Goal: Task Accomplishment & Management: Complete application form

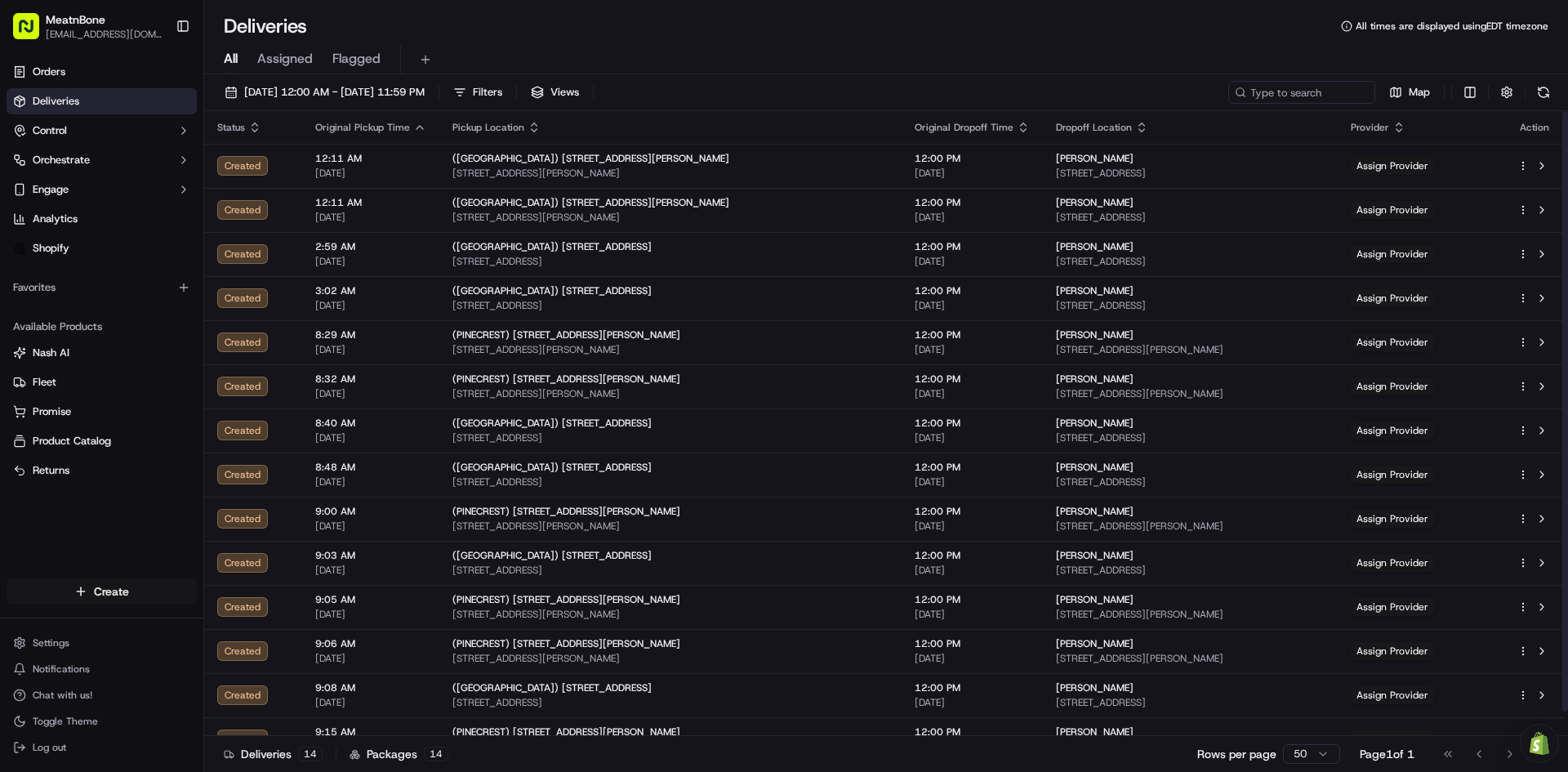
click at [78, 583] on html "MeatnBone [EMAIL_ADDRESS][DOMAIN_NAME] Toggle Sidebar Orders Deliveries Control…" at bounding box center [784, 386] width 1568 height 772
click at [267, 619] on link "Delivery" at bounding box center [294, 622] width 182 height 30
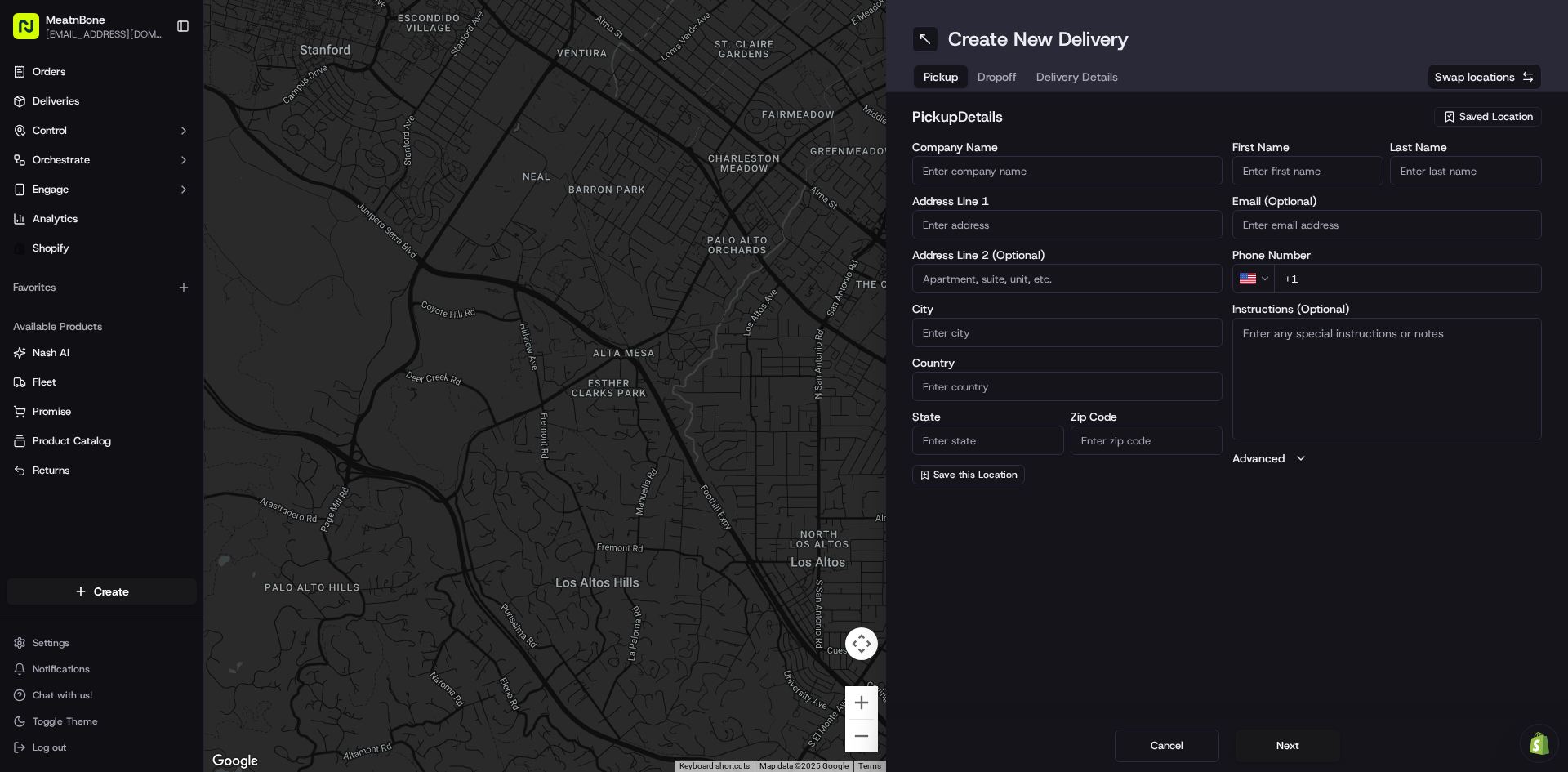
click at [1499, 113] on span "Saved Location" at bounding box center [1495, 116] width 74 height 15
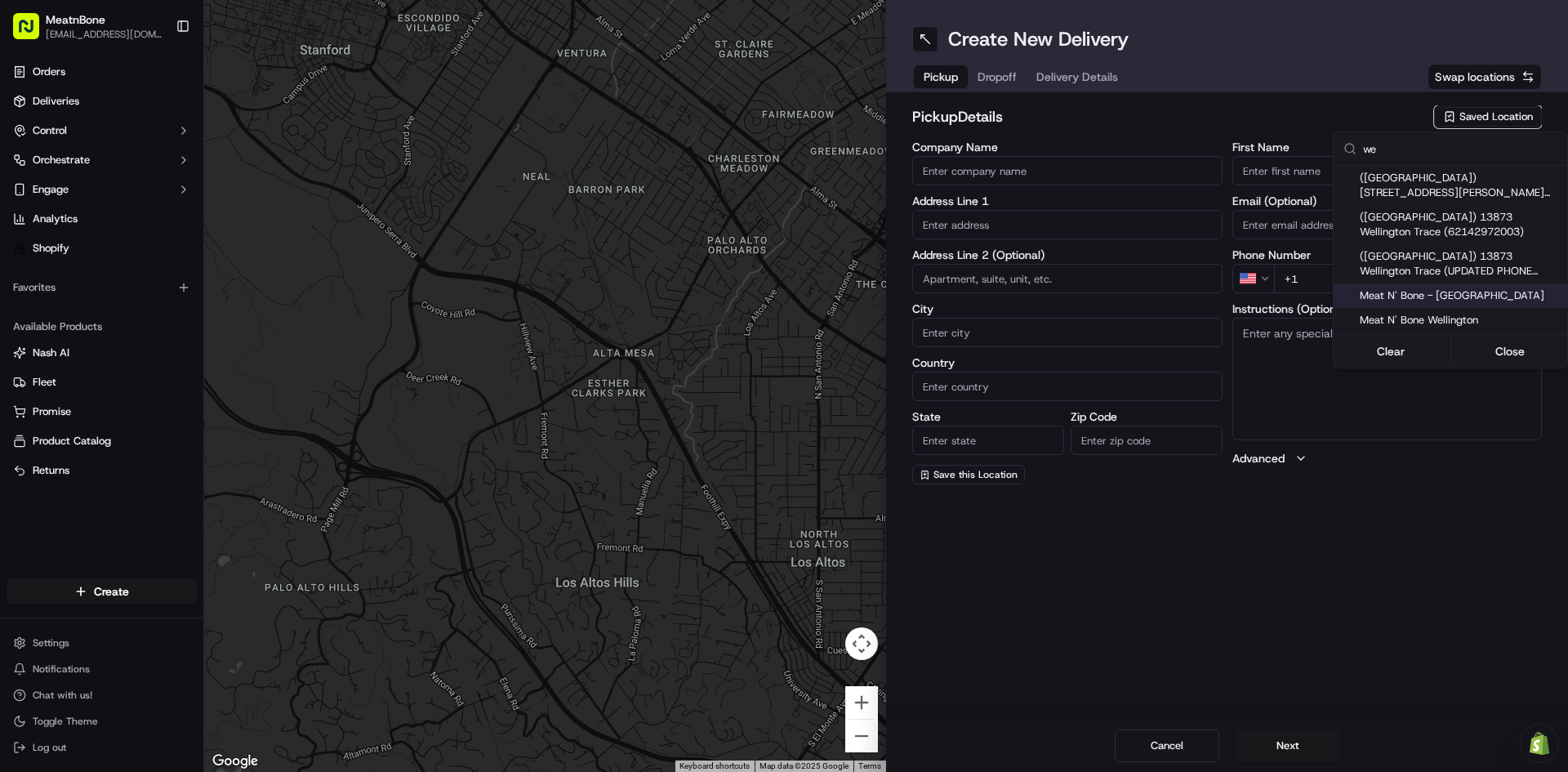
type input "we"
drag, startPoint x: 1414, startPoint y: 287, endPoint x: 1264, endPoint y: 226, distance: 161.9
click at [1414, 289] on div "Meat N' Bone - [GEOGRAPHIC_DATA]" at bounding box center [1450, 295] width 234 height 25
type input "Meat N' Bone - [GEOGRAPHIC_DATA]"
type input "13873 Wellington Trace"
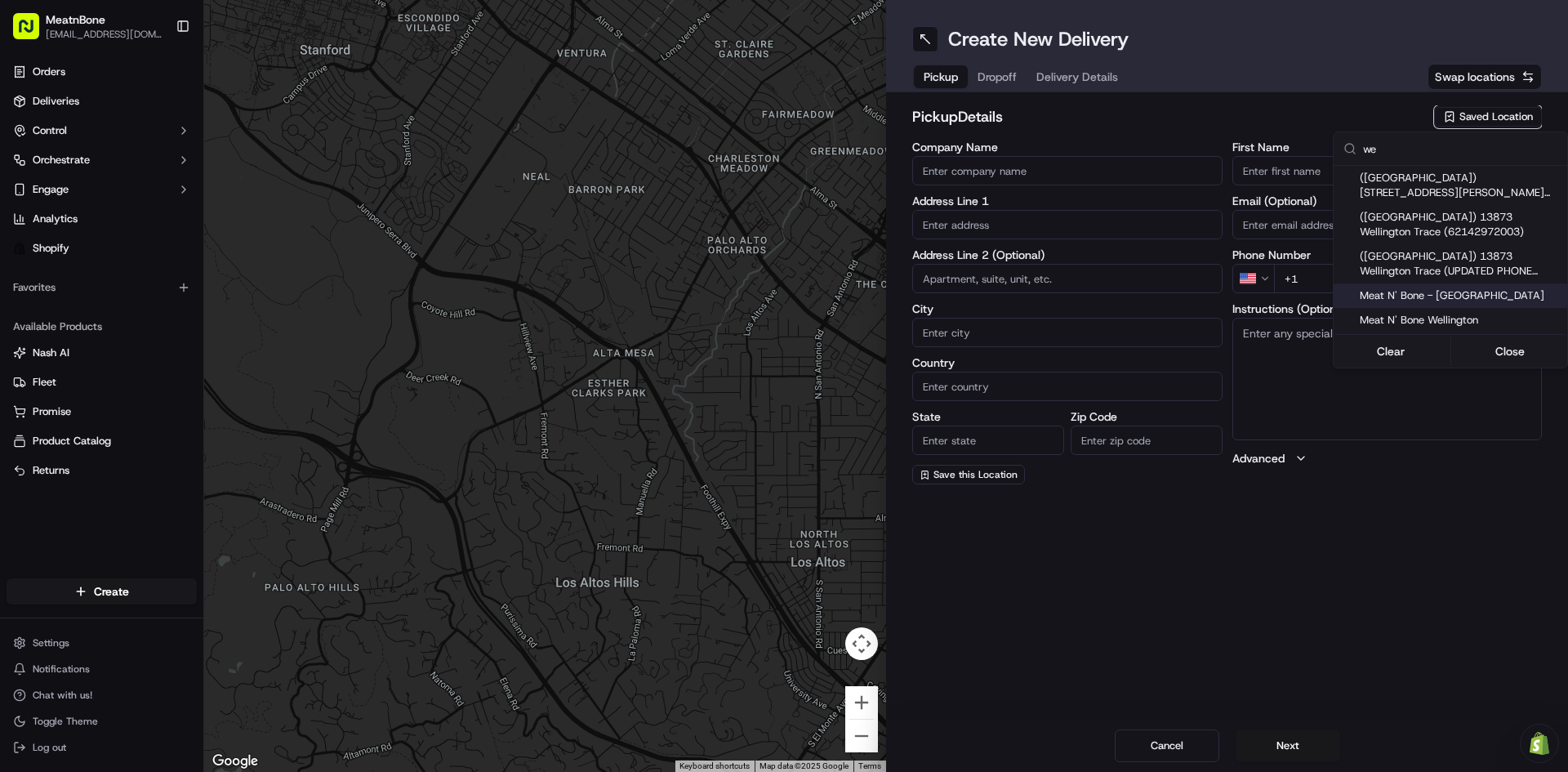
type input "[GEOGRAPHIC_DATA]"
type input "US"
type input "FL"
type input "33414"
type input "[PHONE_NUMBER]"
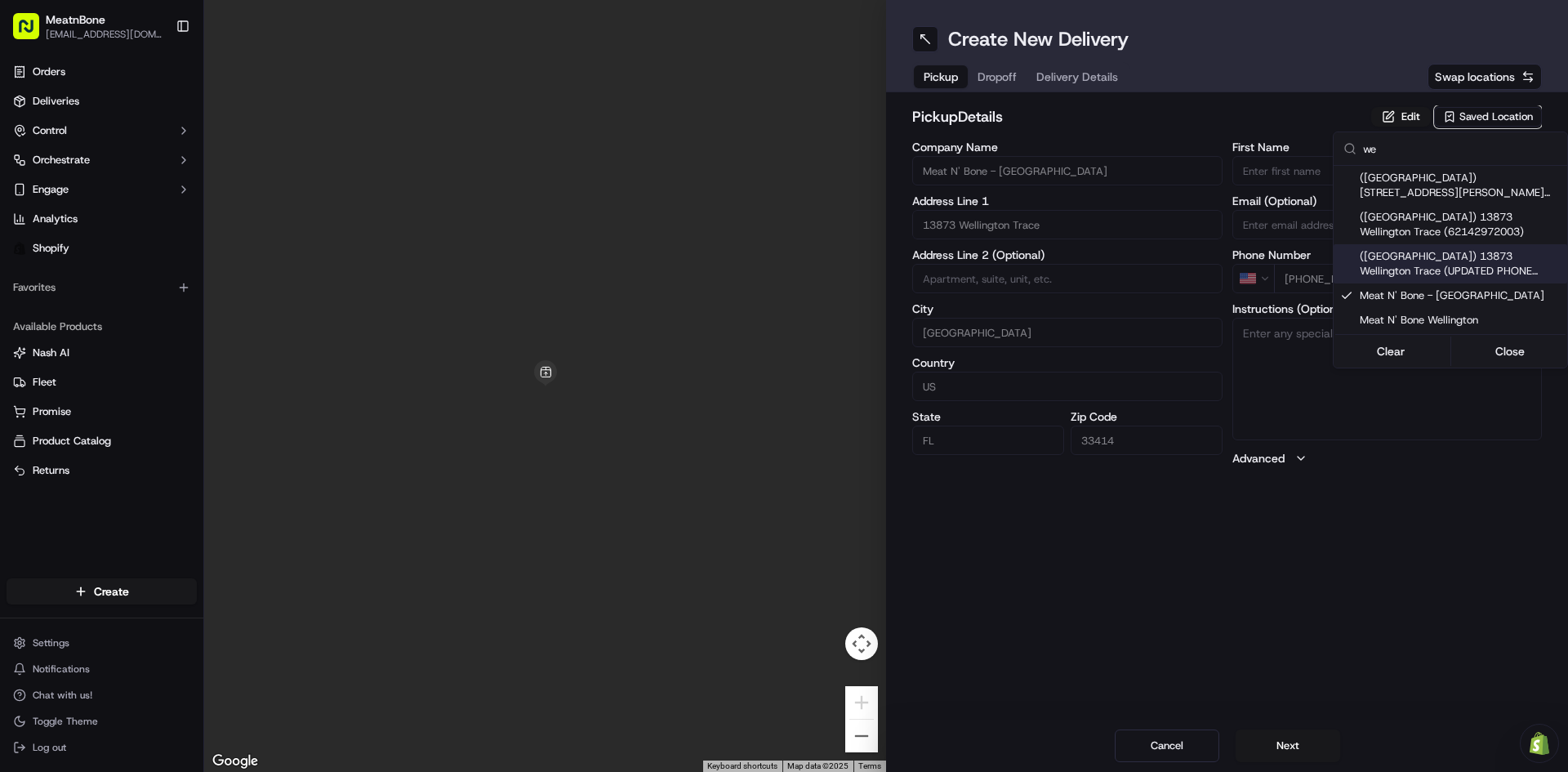
click at [974, 75] on html "MeatnBone [EMAIL_ADDRESS][DOMAIN_NAME] Toggle Sidebar Orders Deliveries Control…" at bounding box center [784, 386] width 1568 height 772
click at [991, 74] on button "Dropoff" at bounding box center [996, 77] width 59 height 23
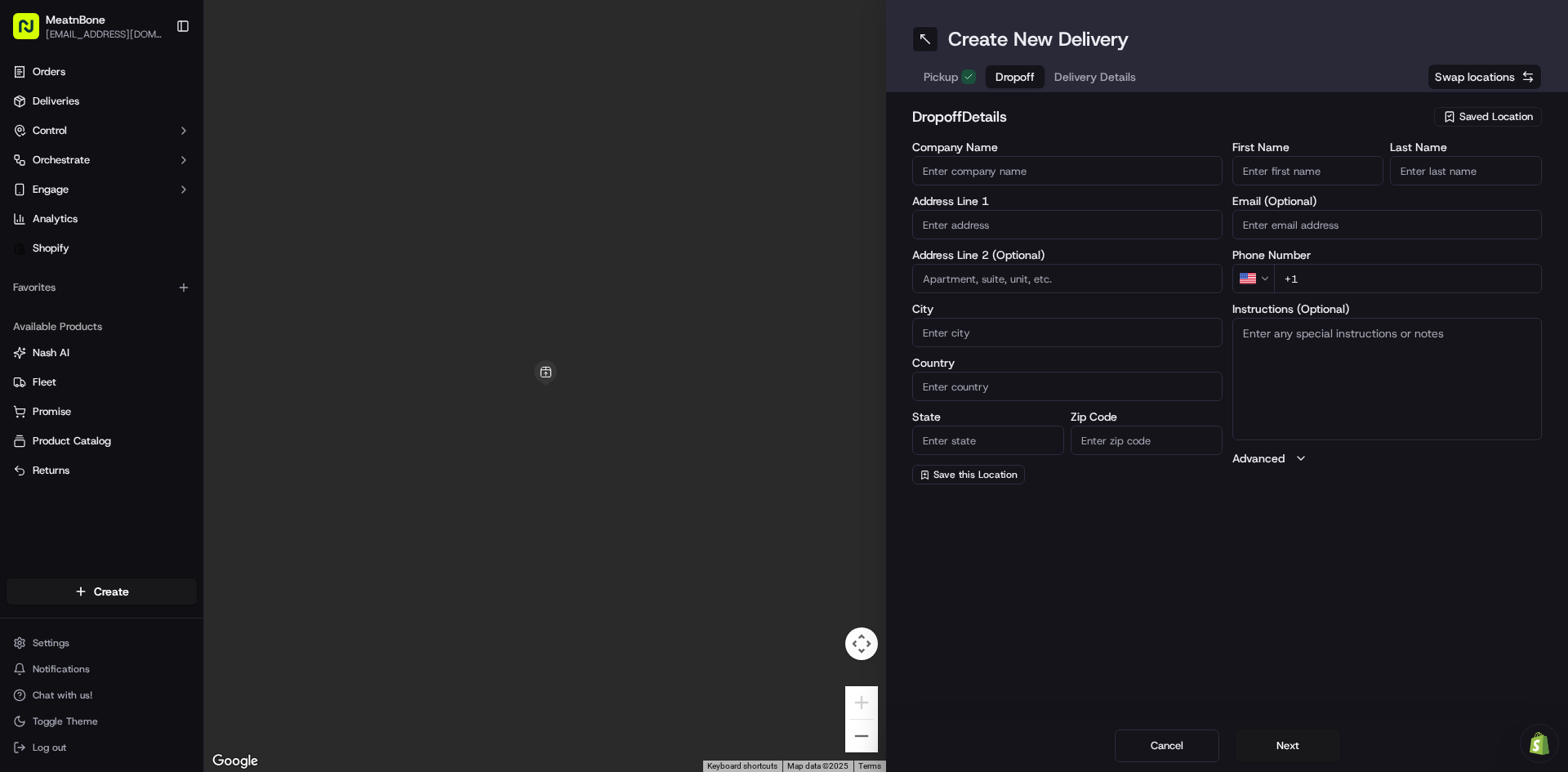
click at [1102, 231] on input "text" at bounding box center [1067, 225] width 310 height 30
paste input "[STREET_ADDRESS]"
click at [1089, 255] on div "[STREET_ADDRESS]" at bounding box center [1067, 259] width 302 height 25
type input "[STREET_ADDRESS]"
type input "[GEOGRAPHIC_DATA]"
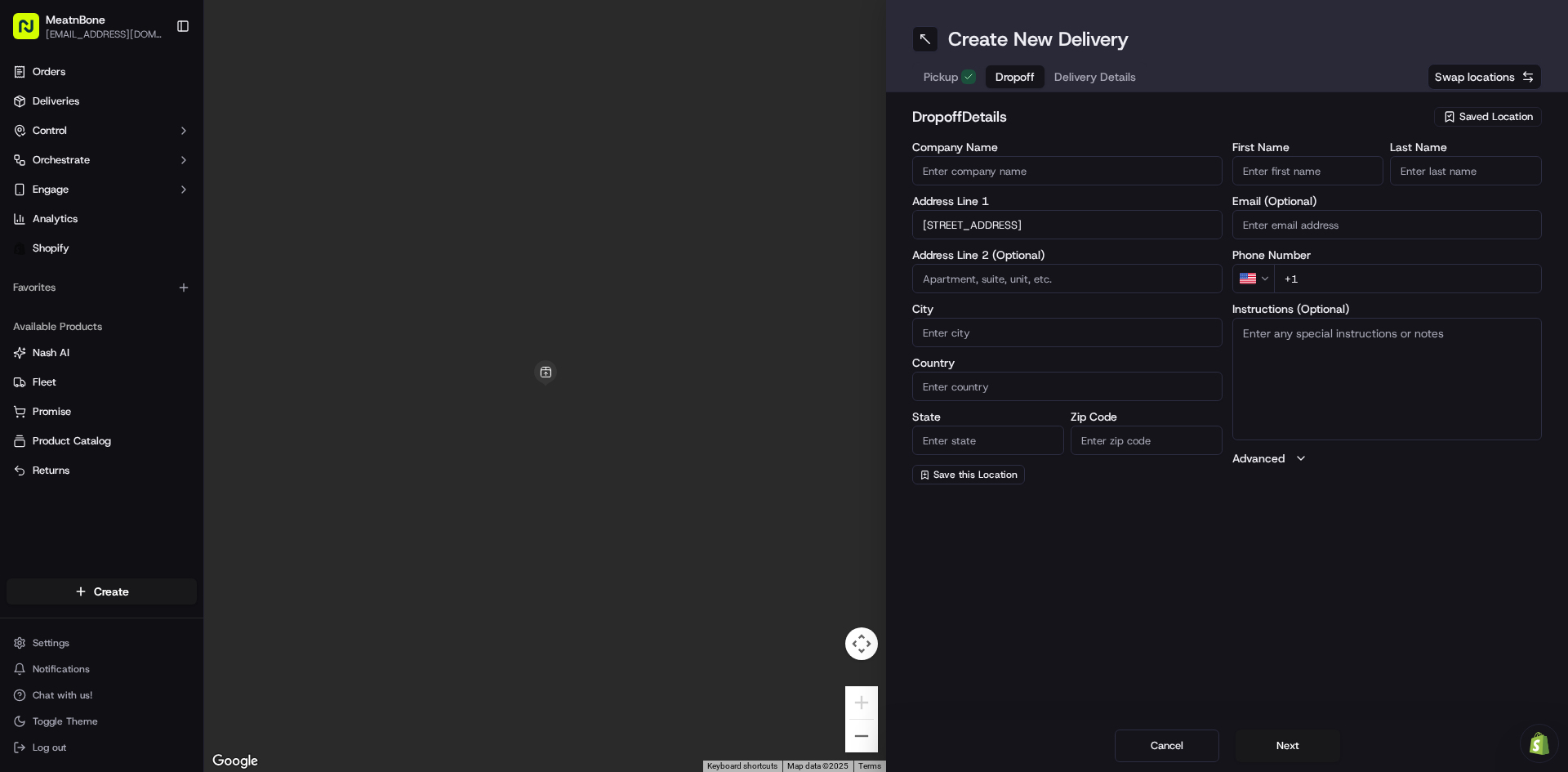
type input "[GEOGRAPHIC_DATA]"
type input "FL"
type input "33405"
type input "[STREET_ADDRESS]"
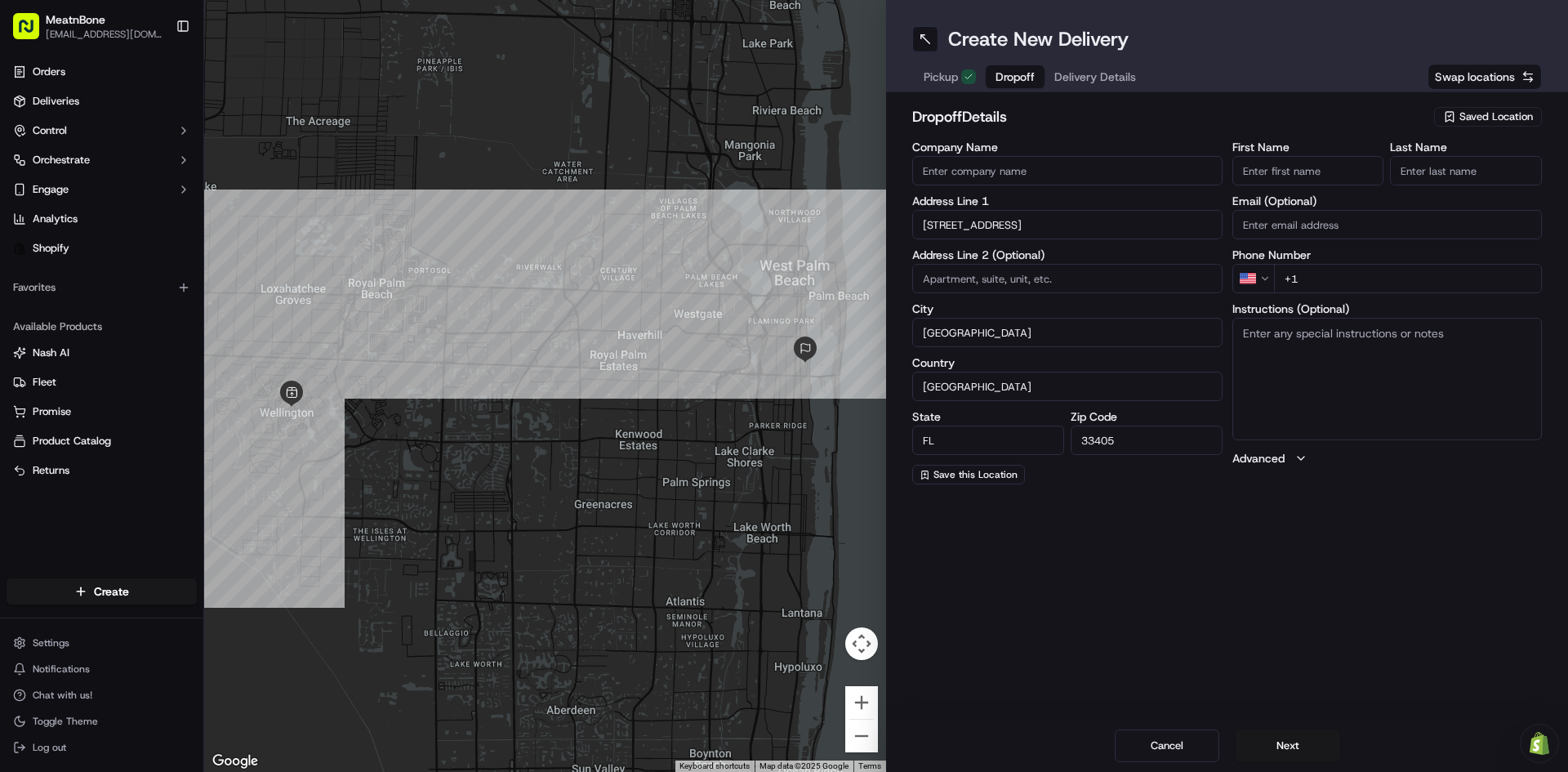
click at [1350, 176] on input "First Name" at bounding box center [1307, 171] width 152 height 30
paste input "[PERSON_NAME]"
click at [1324, 172] on input "[PERSON_NAME]" at bounding box center [1307, 171] width 152 height 30
type input "[PERSON_NAME]"
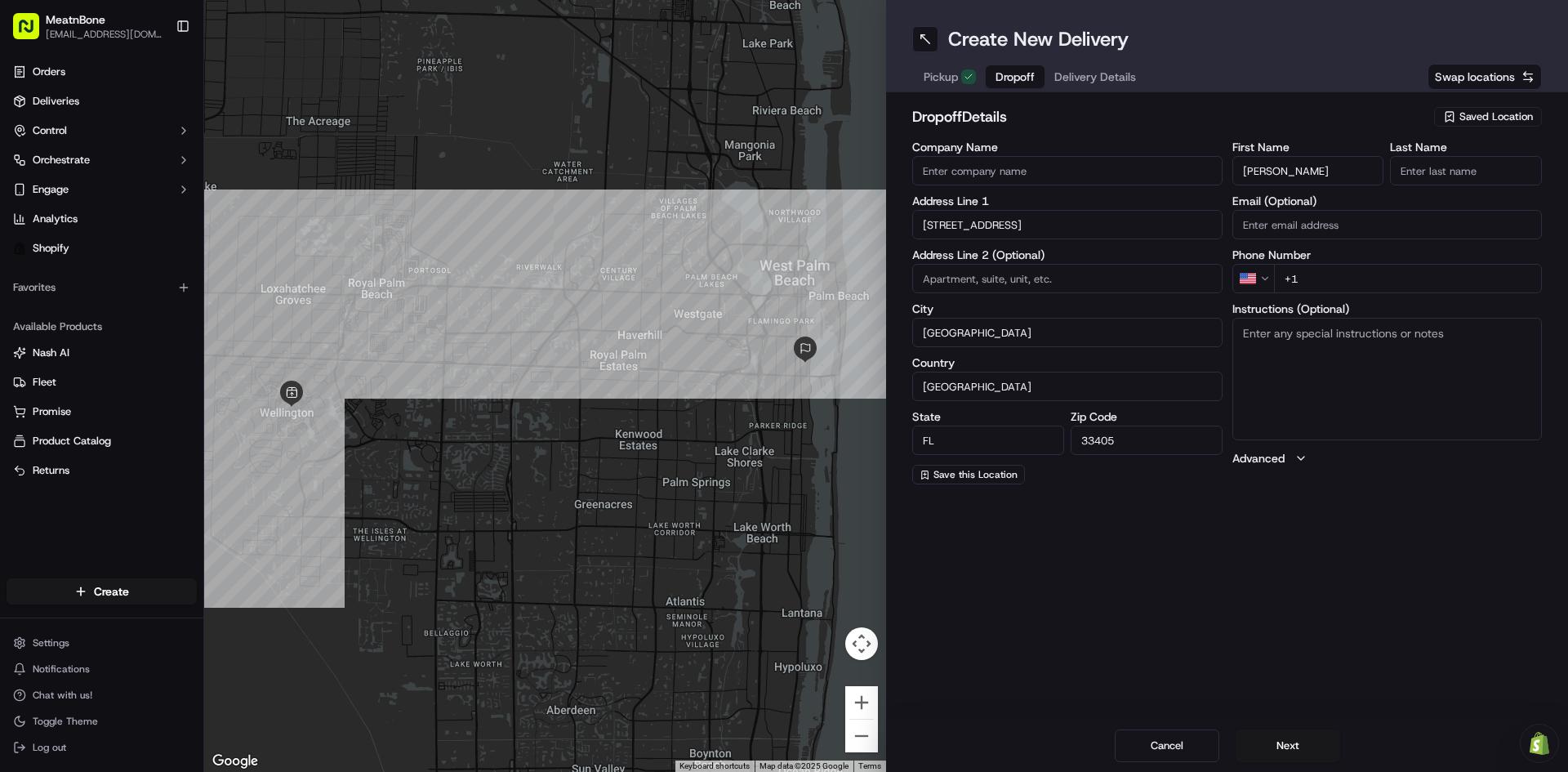
click at [1443, 165] on input "Last Name" at bounding box center [1466, 171] width 152 height 30
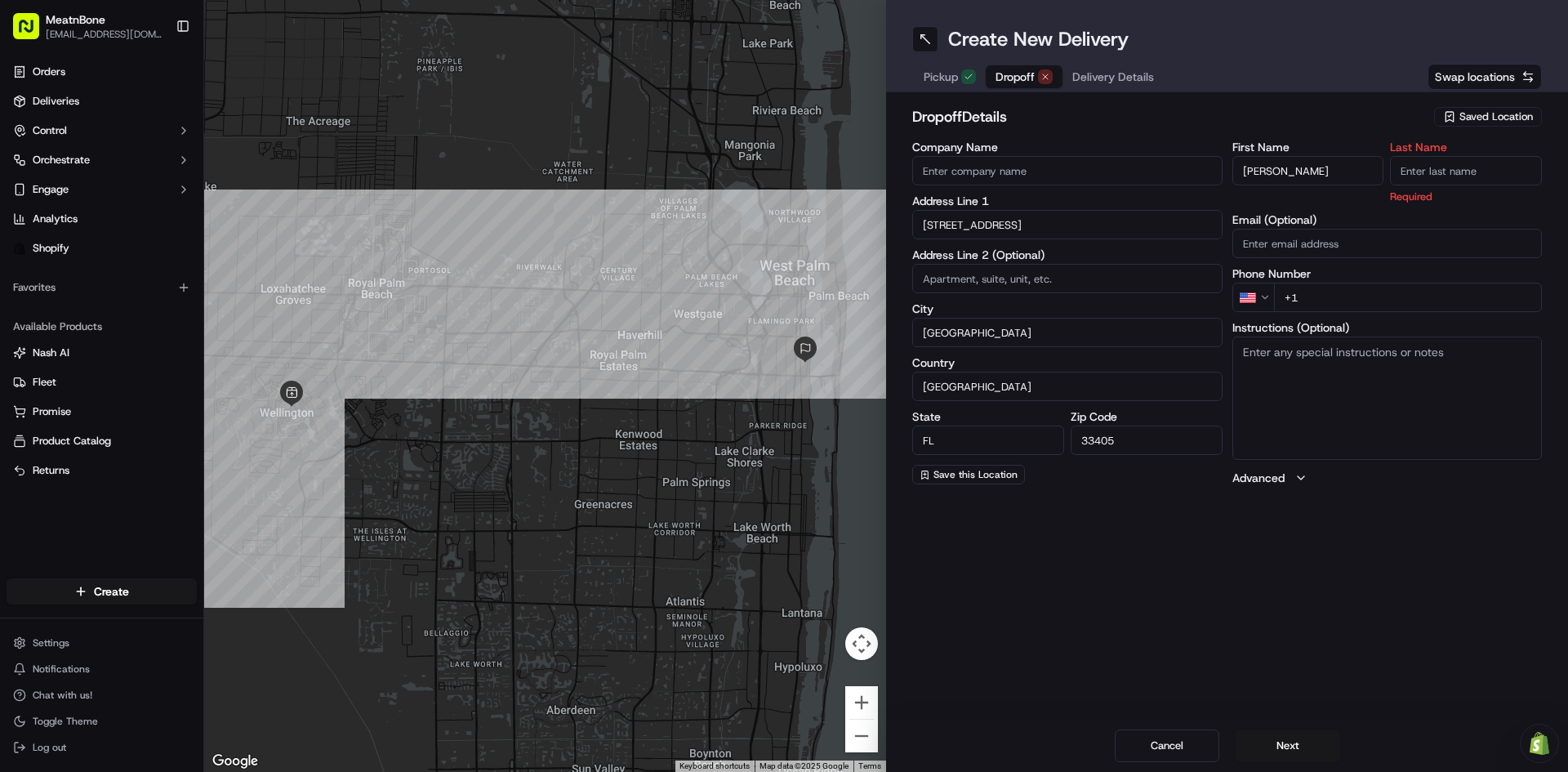
paste input "Springmyer"
type input "Springmyer"
click at [1415, 205] on div "First Name [PERSON_NAME] Last Name [PERSON_NAME] Required Email (Optional) Phon…" at bounding box center [1387, 313] width 310 height 345
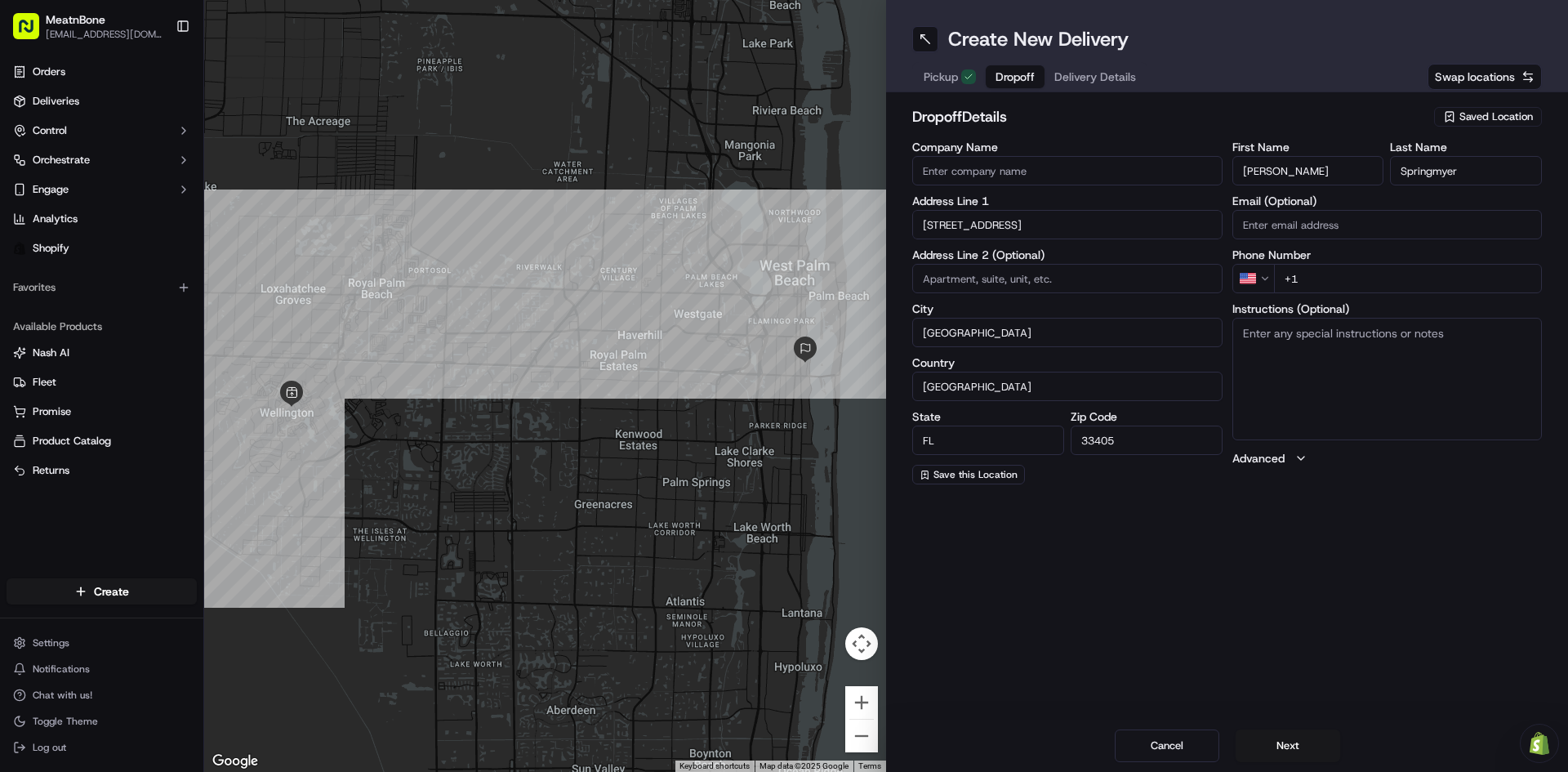
click at [1340, 285] on input "+1" at bounding box center [1408, 279] width 268 height 30
paste input "30 5525 4090"
click at [1368, 494] on div "dropoff Details Saved Location Company Name Address Line [GEOGRAPHIC_DATA][STRE…" at bounding box center [1227, 294] width 682 height 405
drag, startPoint x: 1369, startPoint y: 281, endPoint x: 1155, endPoint y: 269, distance: 214.3
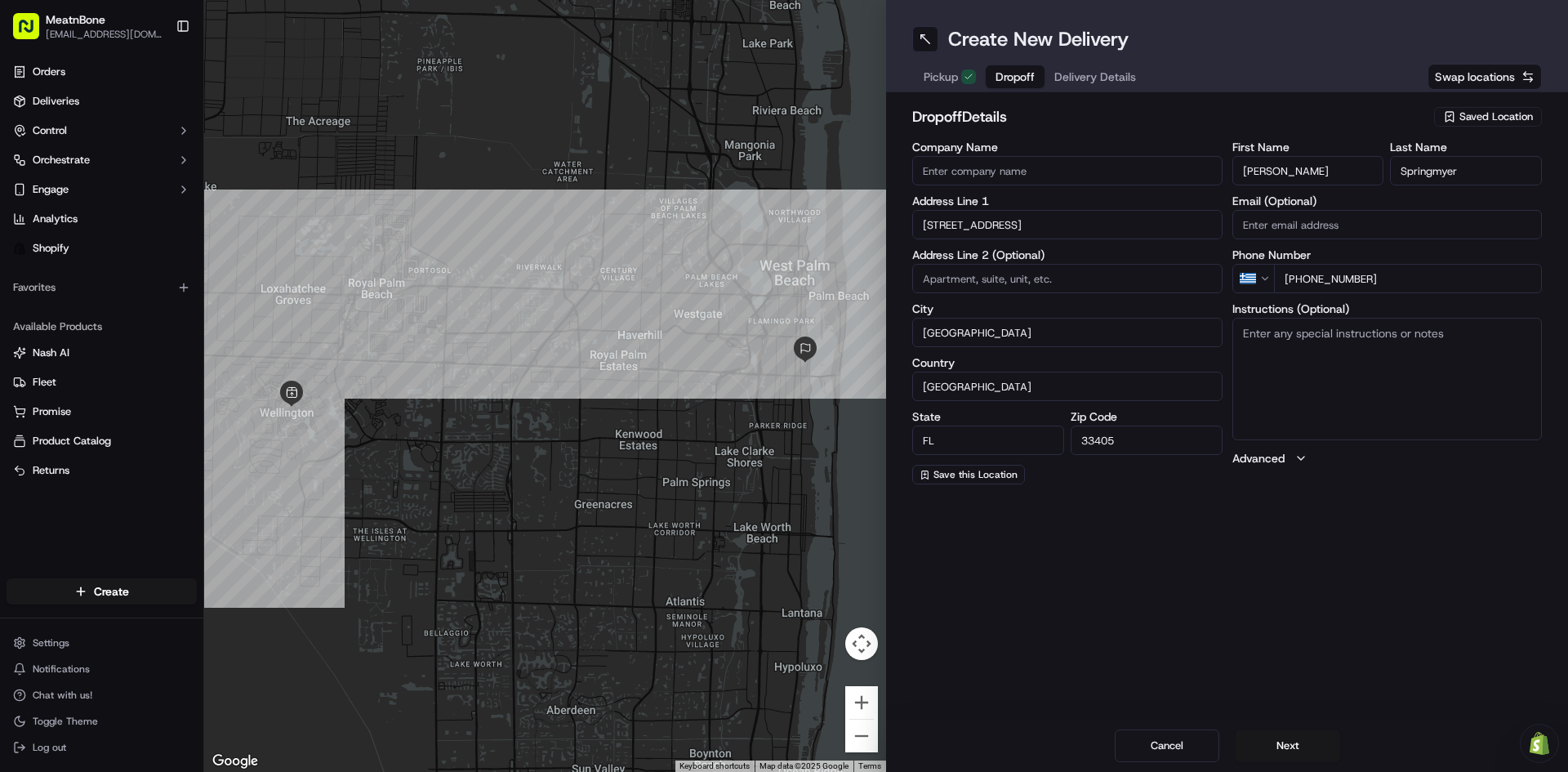
click at [1155, 269] on div "Company Name Address Line [GEOGRAPHIC_DATA][STREET_ADDRESS] Address Line 2 (Opt…" at bounding box center [1226, 312] width 629 height 343
paste input "[PHONE_NUMBER]"
type input "[PHONE_NUMBER]"
click at [1429, 490] on div "dropoff Details Saved Location Company Name Address Line [GEOGRAPHIC_DATA][STRE…" at bounding box center [1227, 294] width 682 height 405
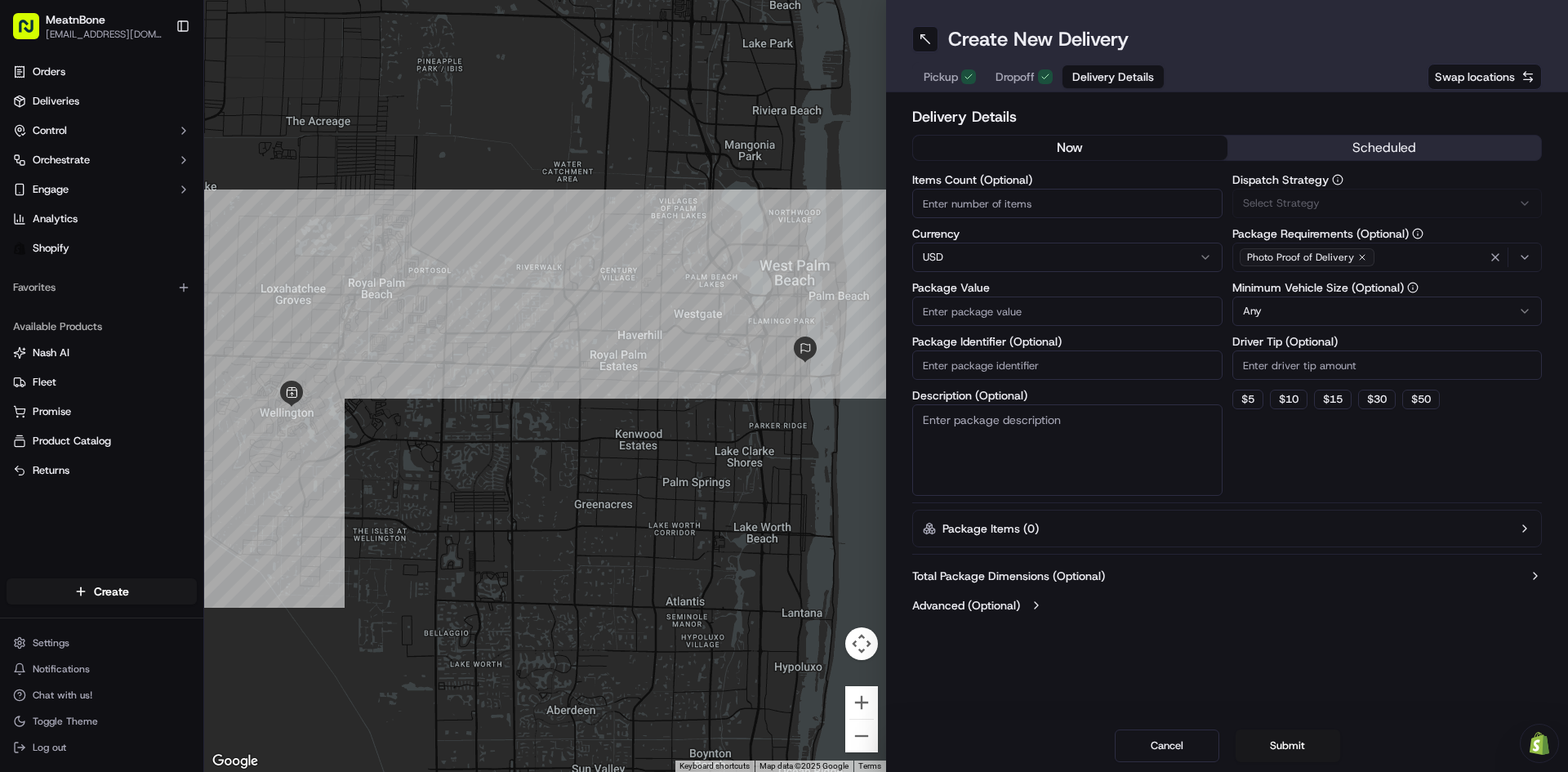
click at [1102, 74] on span "Delivery Details" at bounding box center [1113, 77] width 82 height 16
click at [1010, 210] on input "Items Count (Optional)" at bounding box center [1067, 204] width 310 height 30
type input "1"
click at [972, 303] on input "Package Value" at bounding box center [1067, 311] width 310 height 30
paste input "265.89"
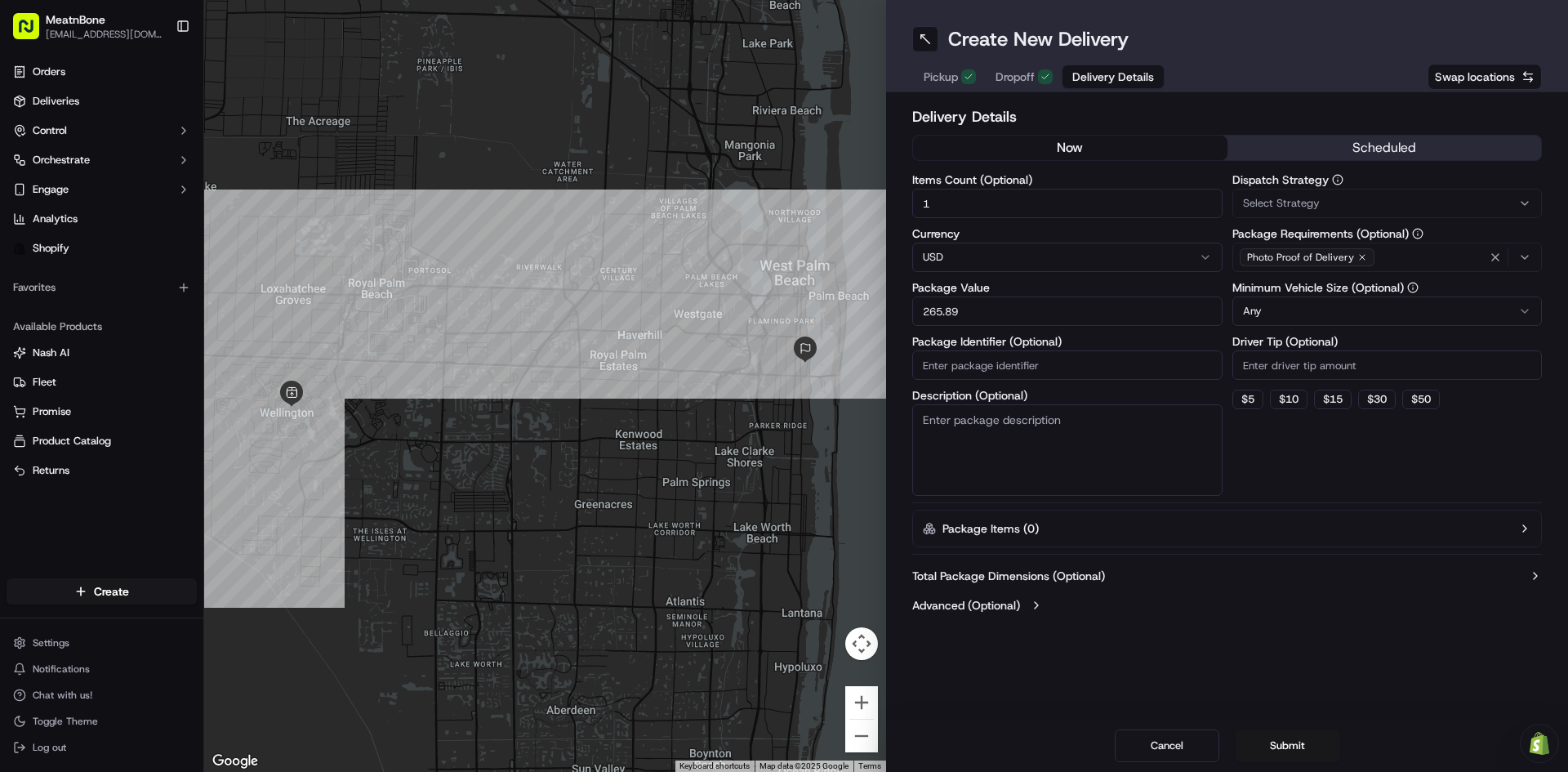
type input "265.89"
click at [1009, 413] on textarea "Description (Optional)" at bounding box center [1067, 450] width 310 height 92
type textarea "MEAT"
click at [1002, 349] on div "Package Identifier (Optional)" at bounding box center [1067, 357] width 310 height 44
drag, startPoint x: 1002, startPoint y: 370, endPoint x: 1011, endPoint y: 377, distance: 11.4
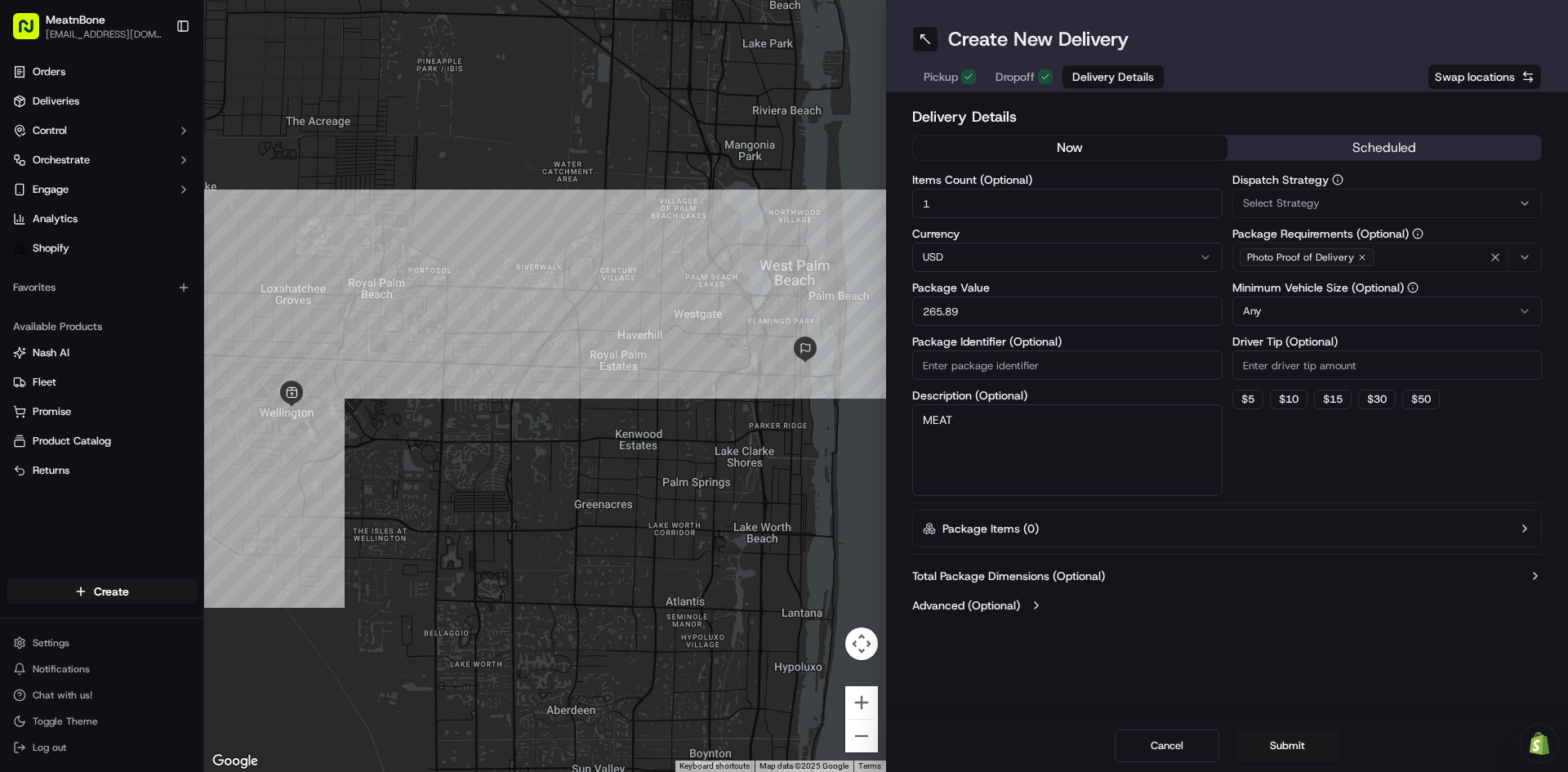
click at [1002, 370] on input "Package Identifier (Optional)" at bounding box center [1067, 365] width 310 height 30
paste input "#256722 Complete"
click at [1303, 459] on div "Dispatch Strategy Select Strategy Package Requirements (Optional) Photo Proof o…" at bounding box center [1387, 335] width 310 height 322
click at [1001, 362] on input "#256722 Complete" at bounding box center [1067, 365] width 310 height 30
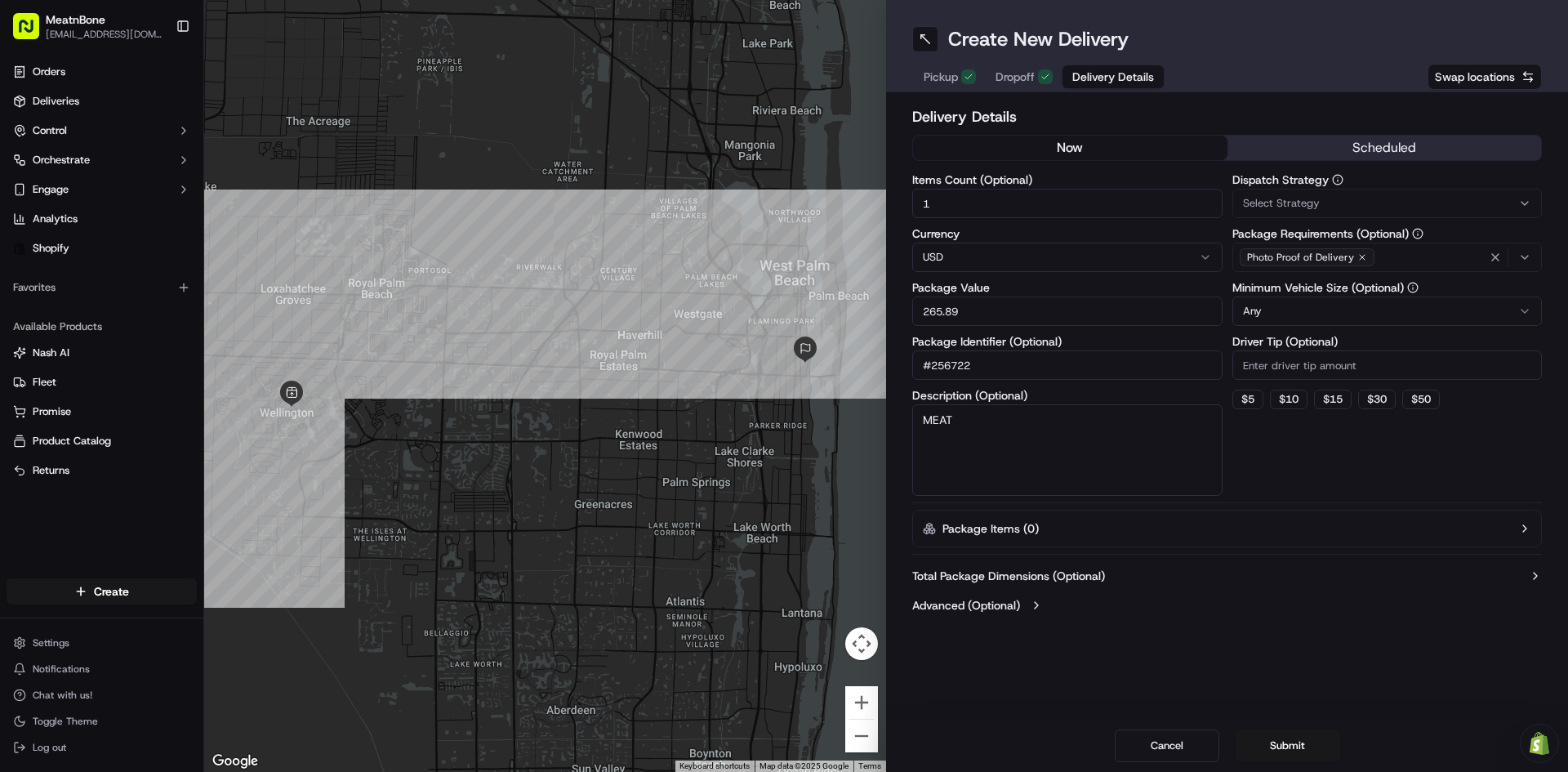
type input "#256722"
click at [1363, 452] on div "Dispatch Strategy Select Strategy Package Requirements (Optional) Photo Proof o…" at bounding box center [1387, 335] width 310 height 322
click at [1288, 360] on input "Driver Tip (Optional)" at bounding box center [1387, 365] width 310 height 30
drag, startPoint x: 1243, startPoint y: 400, endPoint x: 1255, endPoint y: 422, distance: 25.1
click at [1244, 400] on button "$ 5" at bounding box center [1247, 400] width 31 height 20
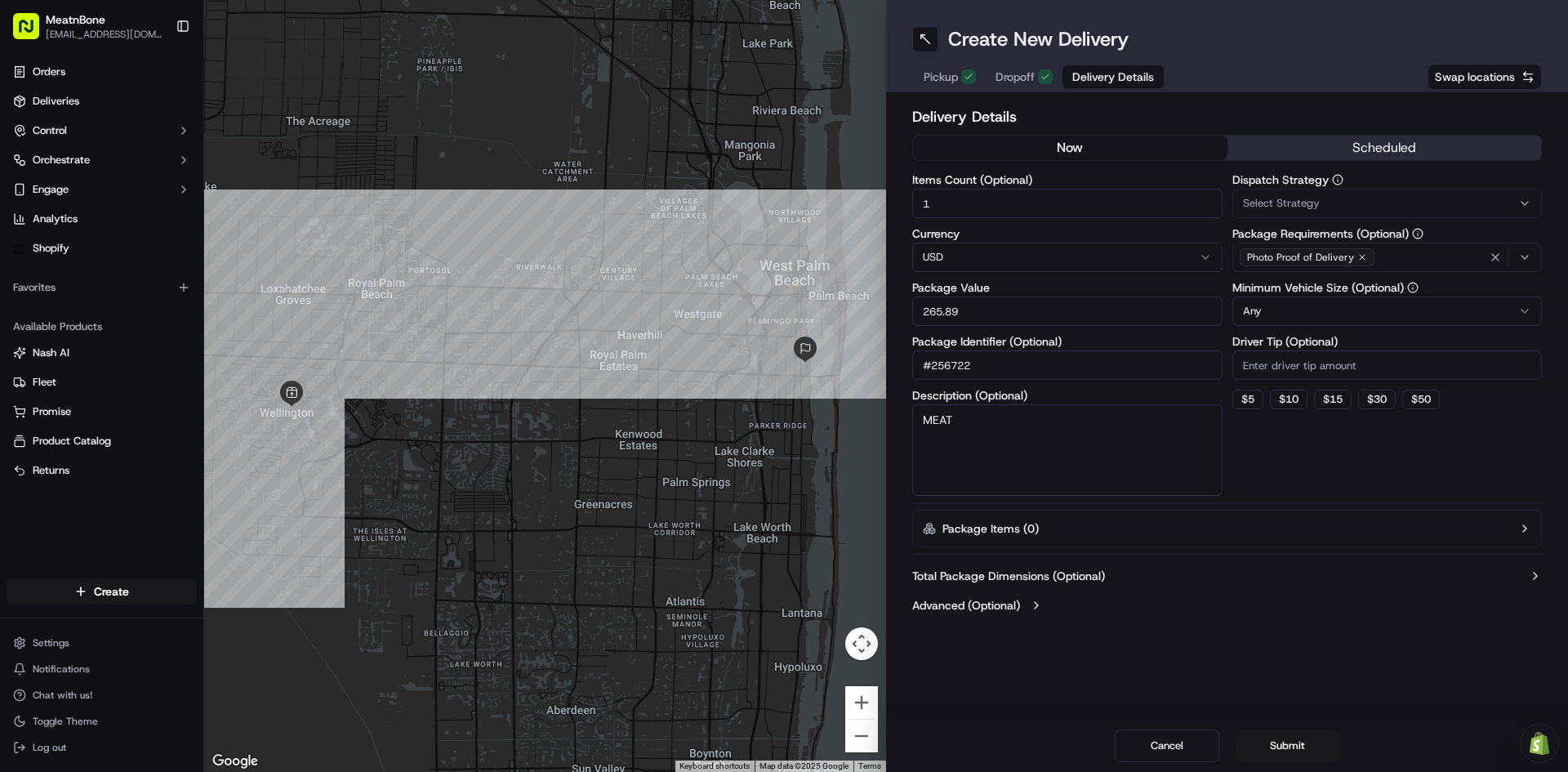
type input "5"
click at [1258, 452] on div "Dispatch Strategy Select Strategy Package Requirements (Optional) Photo Proof o…" at bounding box center [1387, 335] width 310 height 322
drag, startPoint x: 1290, startPoint y: 732, endPoint x: 1286, endPoint y: 716, distance: 16.5
click at [1290, 733] on button "Submit" at bounding box center [1287, 745] width 104 height 33
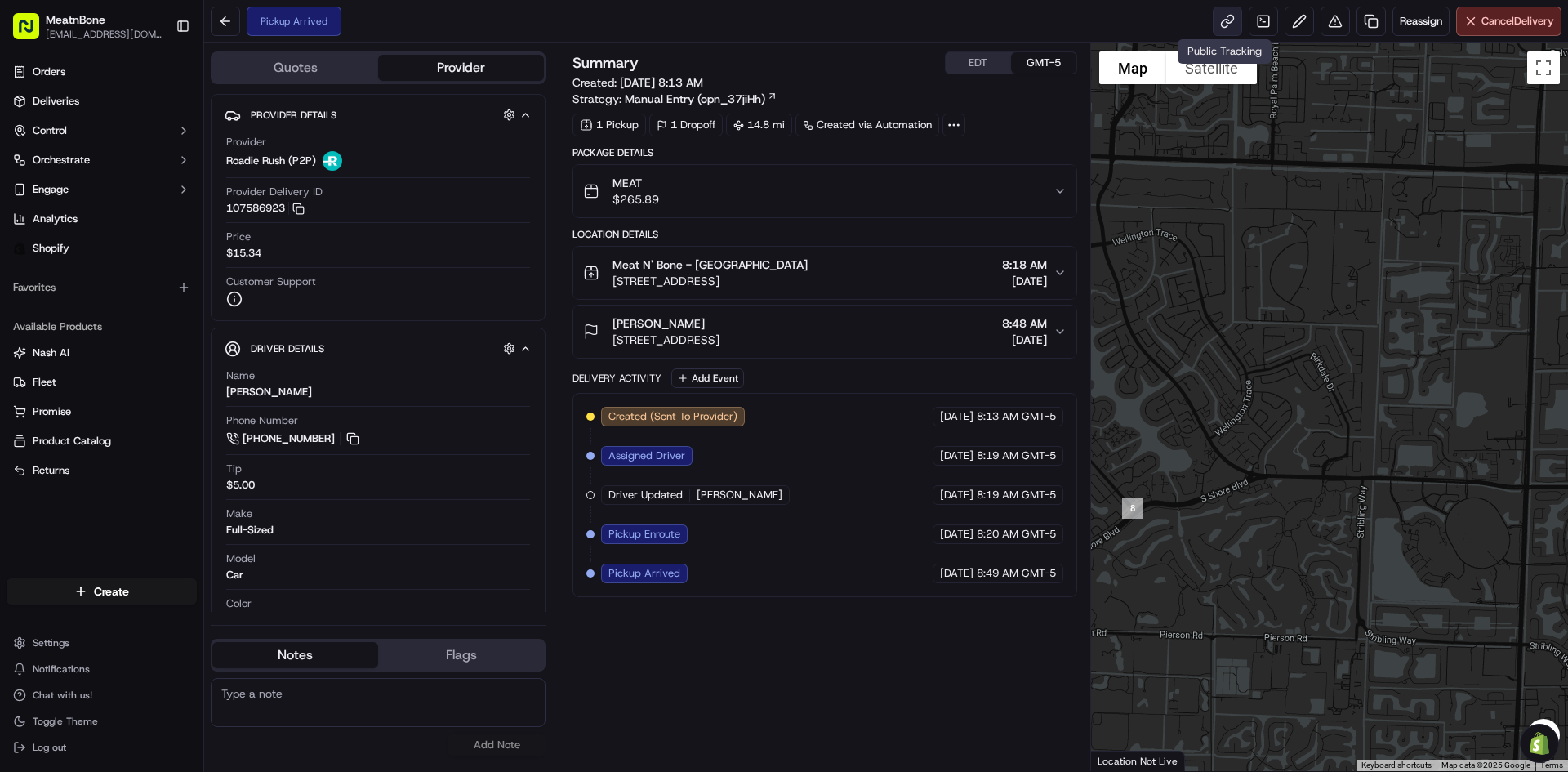
click at [1221, 25] on link at bounding box center [1227, 22] width 30 height 30
